Goal: Task Accomplishment & Management: Manage account settings

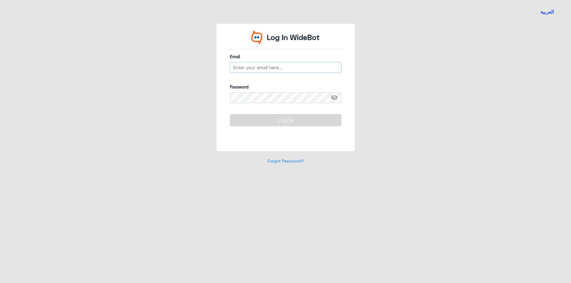
type input "[EMAIL_ADDRESS][DOMAIN_NAME]"
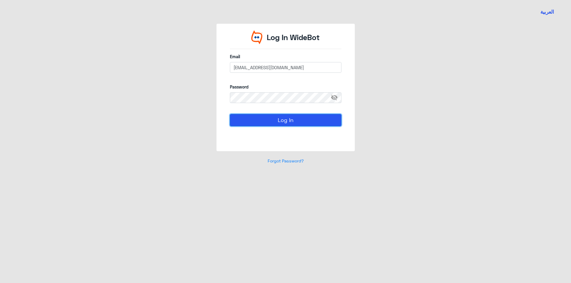
click at [263, 122] on button "Log In" at bounding box center [286, 120] width 112 height 12
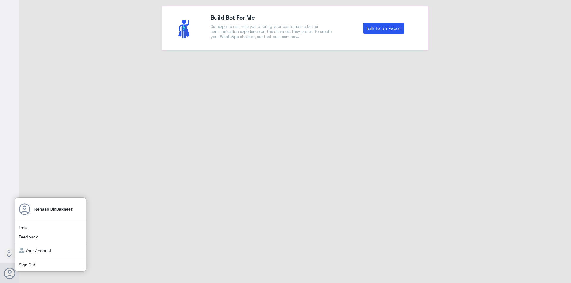
click at [24, 267] on link "Sign Out" at bounding box center [27, 265] width 17 height 5
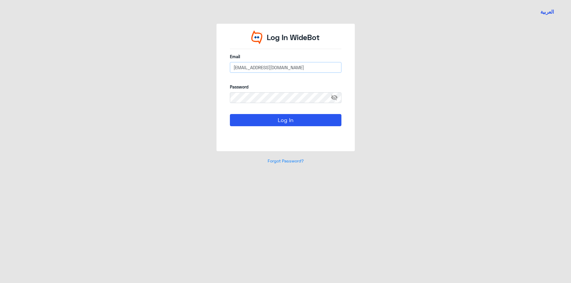
click at [269, 70] on input "[EMAIL_ADDRESS][DOMAIN_NAME]" at bounding box center [286, 67] width 112 height 11
type input "[EMAIL_ADDRESS][DOMAIN_NAME]"
click at [278, 121] on button "Log In" at bounding box center [286, 120] width 112 height 12
